Goal: Task Accomplishment & Management: Use online tool/utility

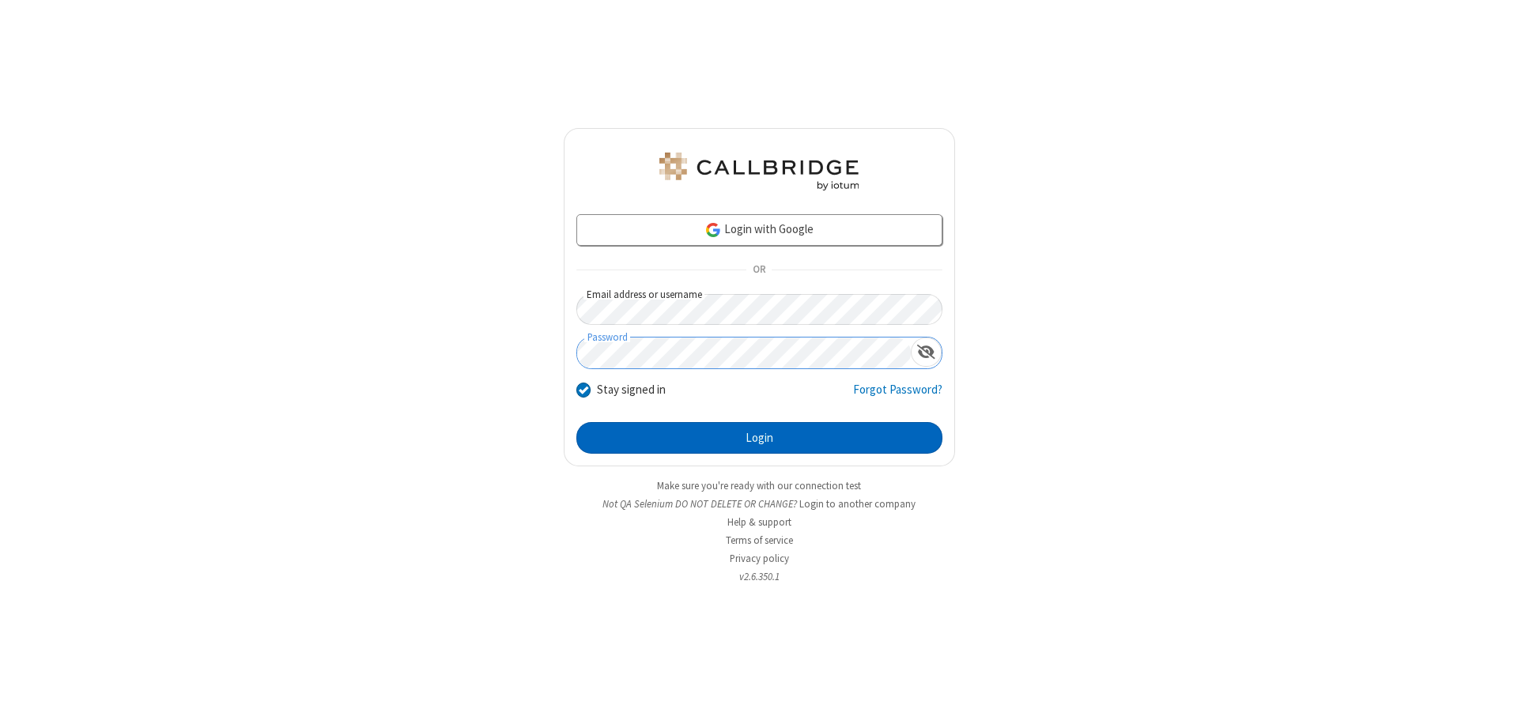
click at [759, 438] on button "Login" at bounding box center [760, 438] width 366 height 32
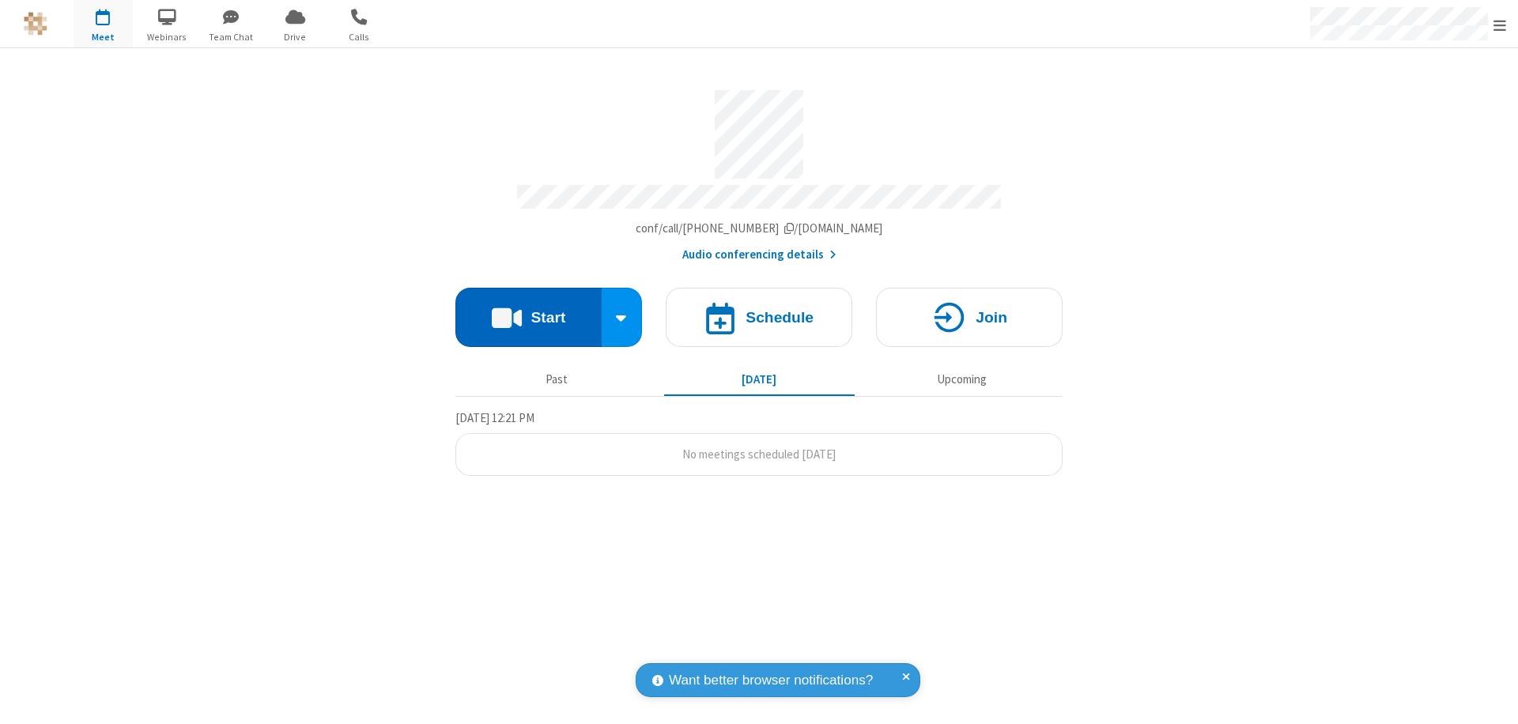
click at [528, 310] on button "Start" at bounding box center [529, 317] width 146 height 59
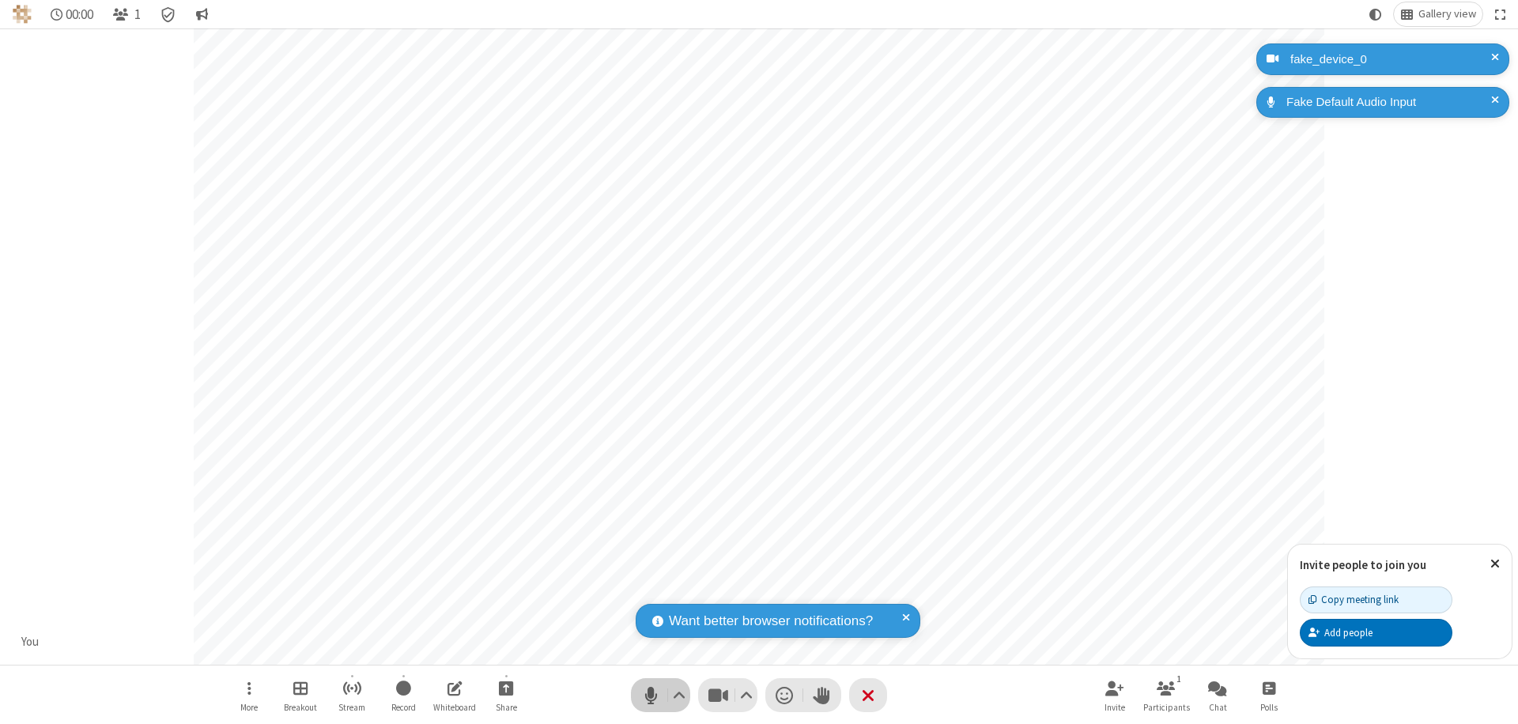
click at [651, 695] on span "Mute (⌘+Shift+A)" at bounding box center [651, 695] width 24 height 23
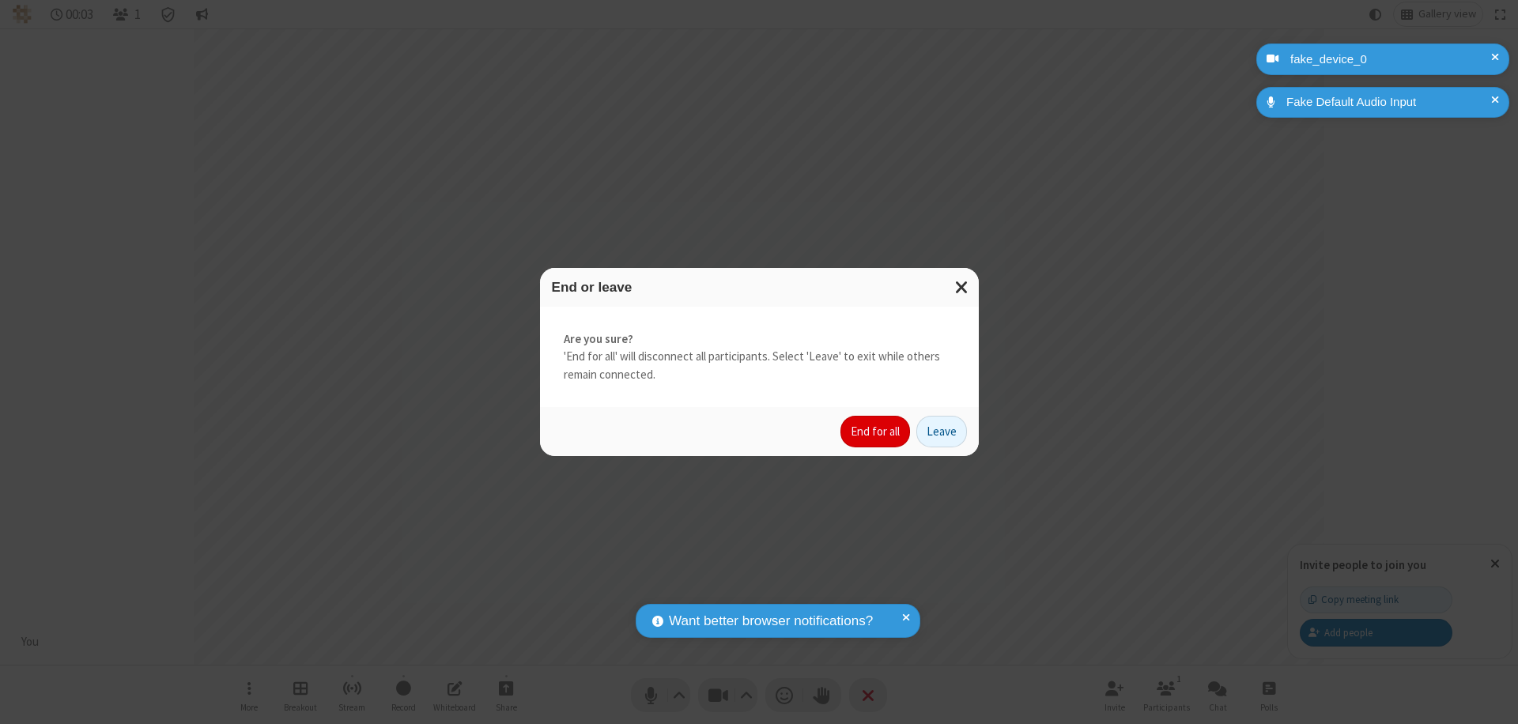
click at [876, 432] on button "End for all" at bounding box center [876, 432] width 70 height 32
